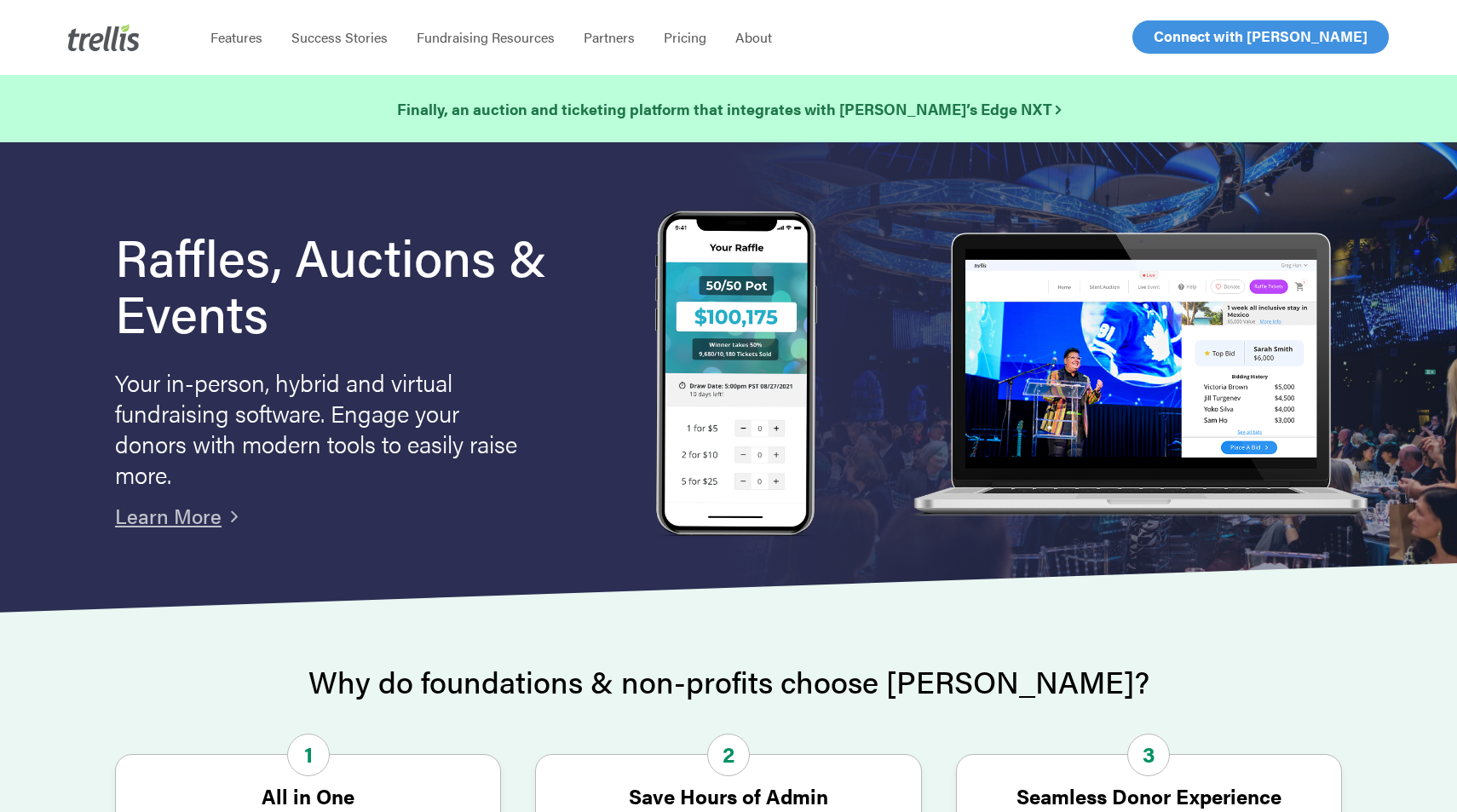
click at [1197, 42] on link "Log In" at bounding box center [1173, 37] width 67 height 31
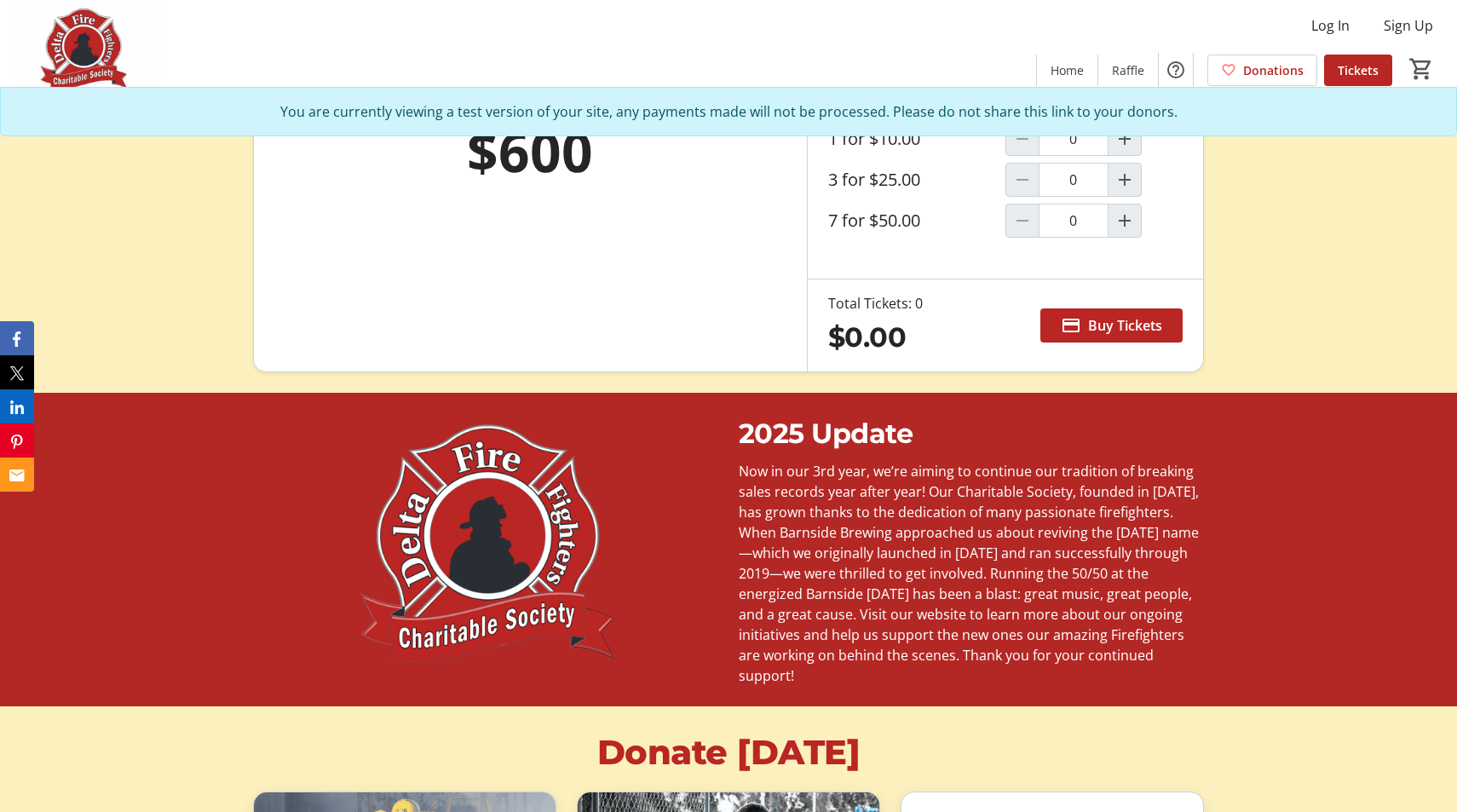
scroll to position [1028, 0]
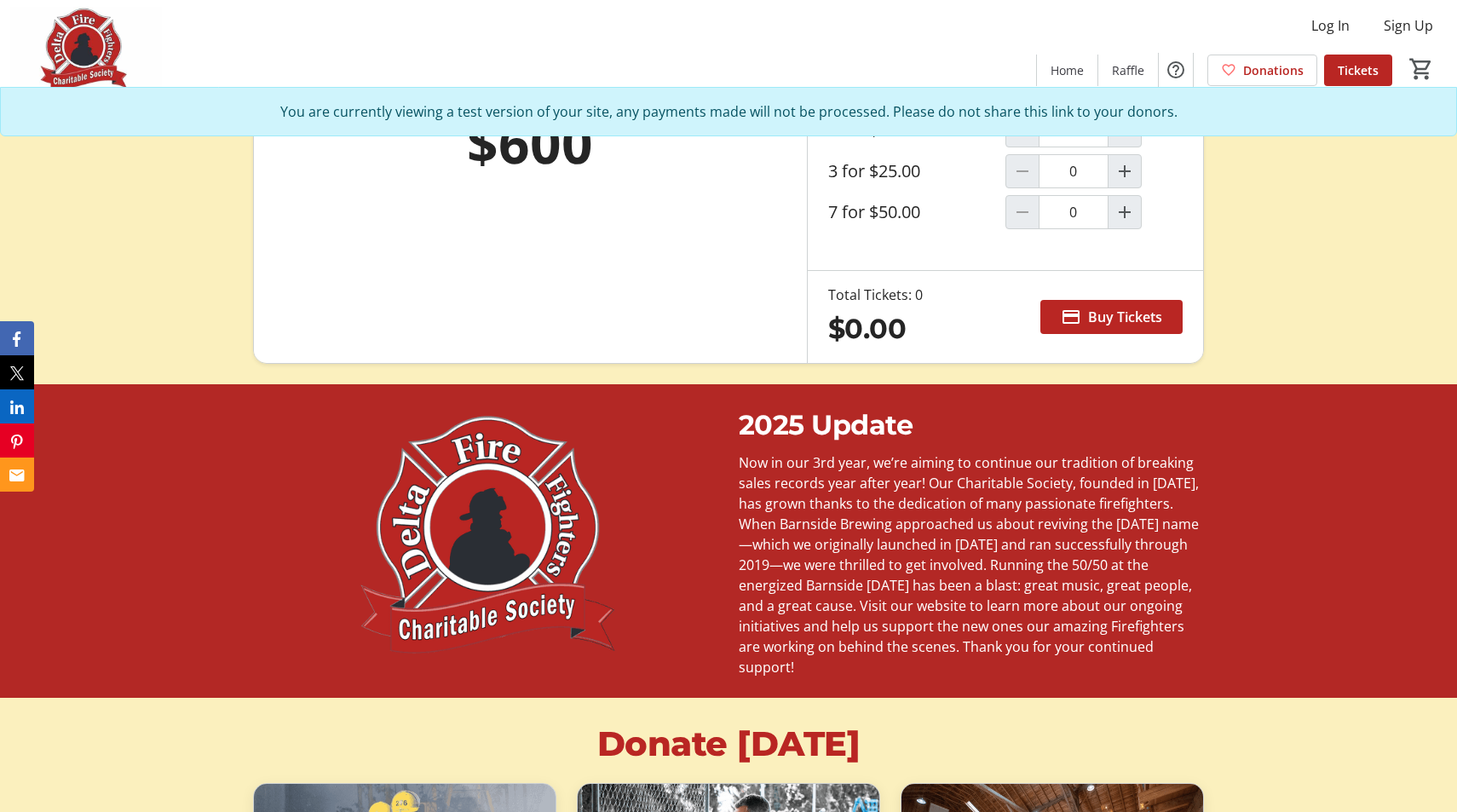
click at [769, 524] on span "Now in our 3rd year, we’re aiming to continue our tradition of breaking sales r…" at bounding box center [968, 564] width 460 height 223
